Goal: Transaction & Acquisition: Subscribe to service/newsletter

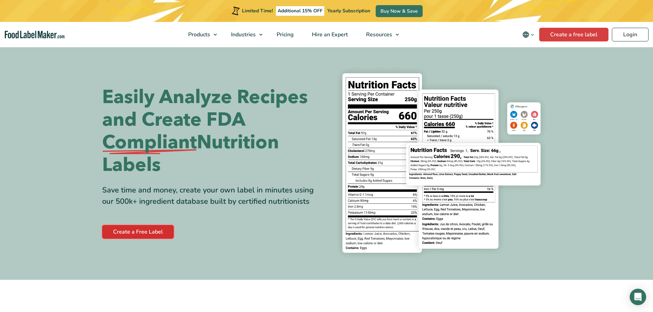
click at [142, 232] on link "Create a Free Label" at bounding box center [138, 232] width 72 height 14
